Goal: Navigation & Orientation: Find specific page/section

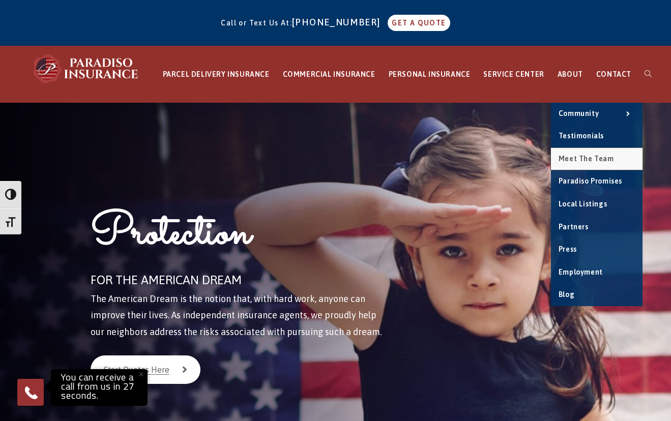
click at [593, 159] on span "Meet the Team" at bounding box center [585, 159] width 55 height 8
click at [576, 155] on span "Meet the Team" at bounding box center [585, 159] width 55 height 8
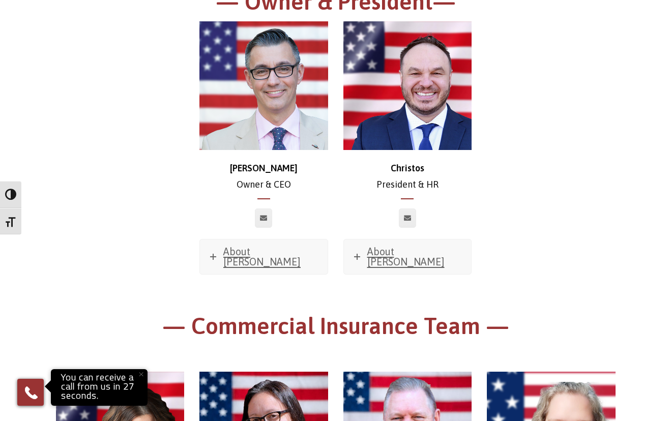
scroll to position [198, 0]
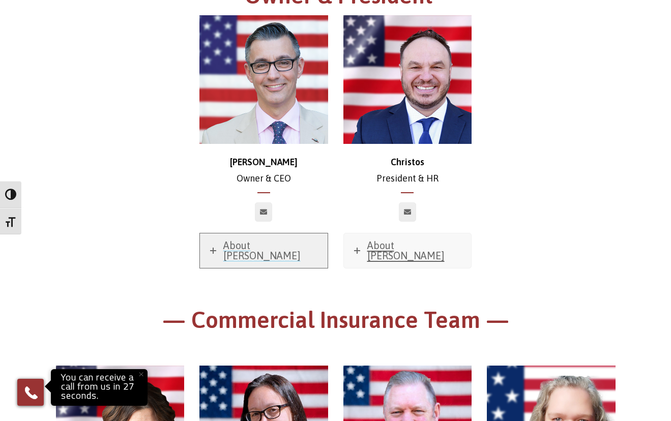
click at [251, 246] on span "About [PERSON_NAME]" at bounding box center [261, 250] width 77 height 22
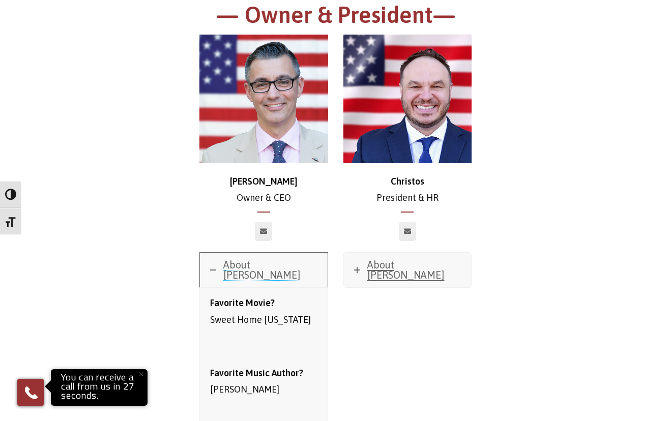
scroll to position [43, 0]
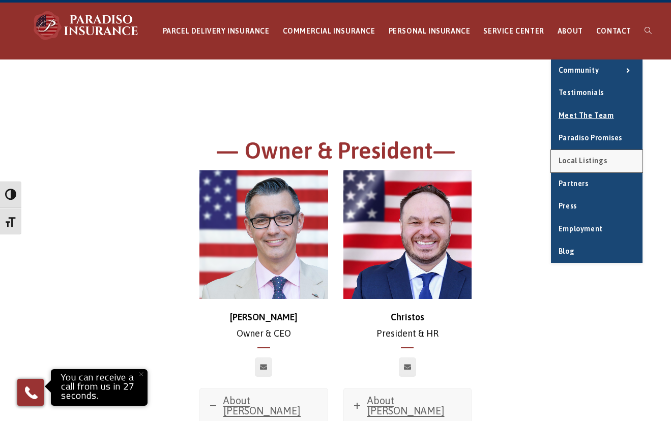
click at [580, 165] on link "Local Listings" at bounding box center [597, 161] width 92 height 22
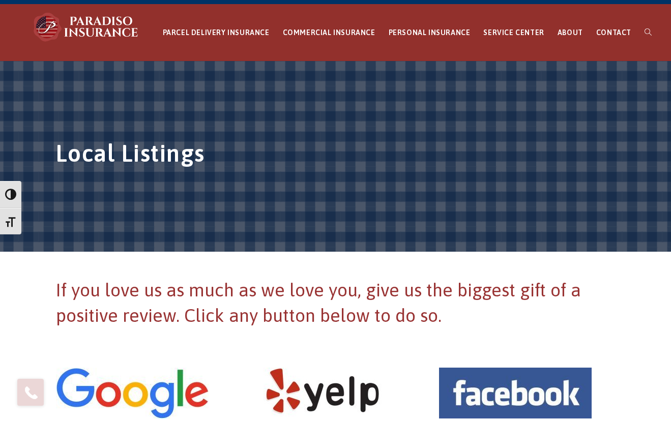
scroll to position [3, 0]
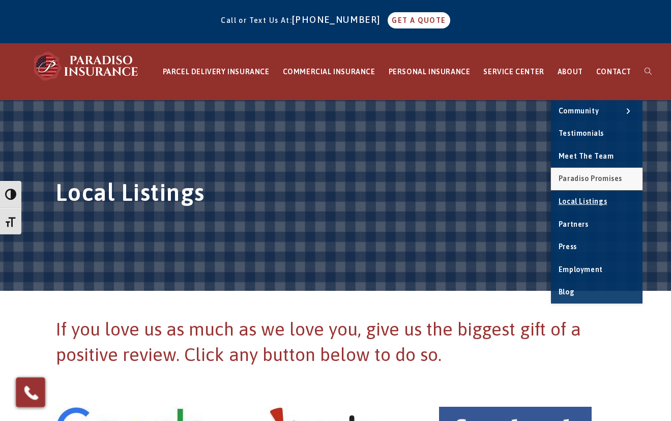
click at [593, 179] on span "Paradiso Promises" at bounding box center [590, 178] width 64 height 8
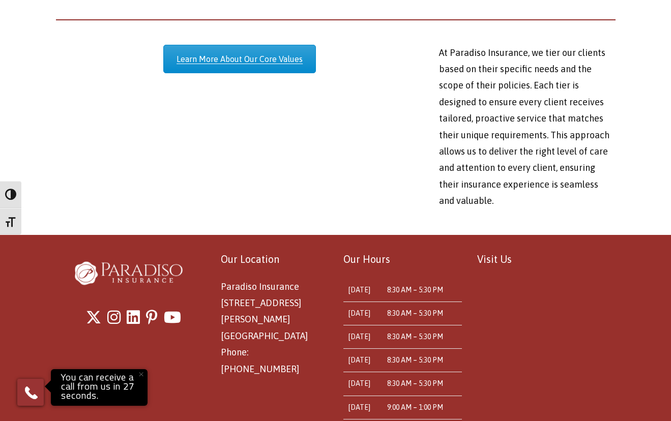
scroll to position [1863, 0]
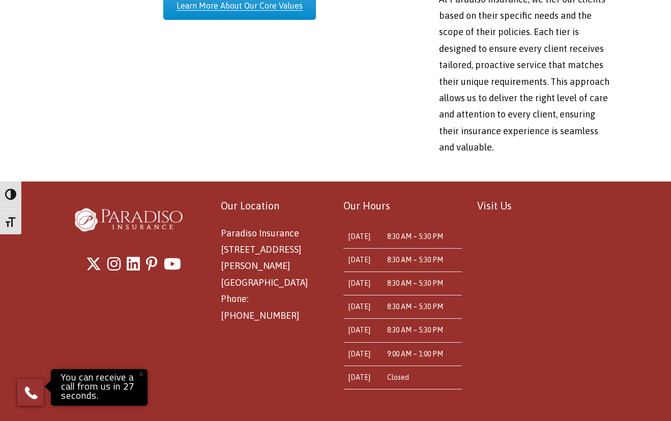
click at [408, 232] on time "8:30 AM – 5:30 PM" at bounding box center [415, 236] width 56 height 8
click at [173, 255] on icon "Youtube" at bounding box center [172, 262] width 17 height 15
